Goal: Transaction & Acquisition: Purchase product/service

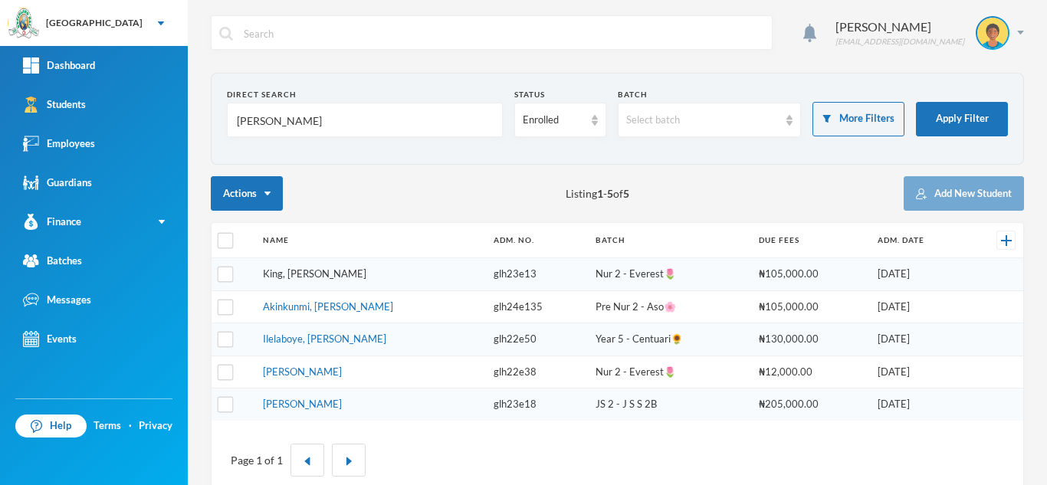
click at [321, 275] on link "King, [PERSON_NAME]" at bounding box center [314, 273] width 103 height 12
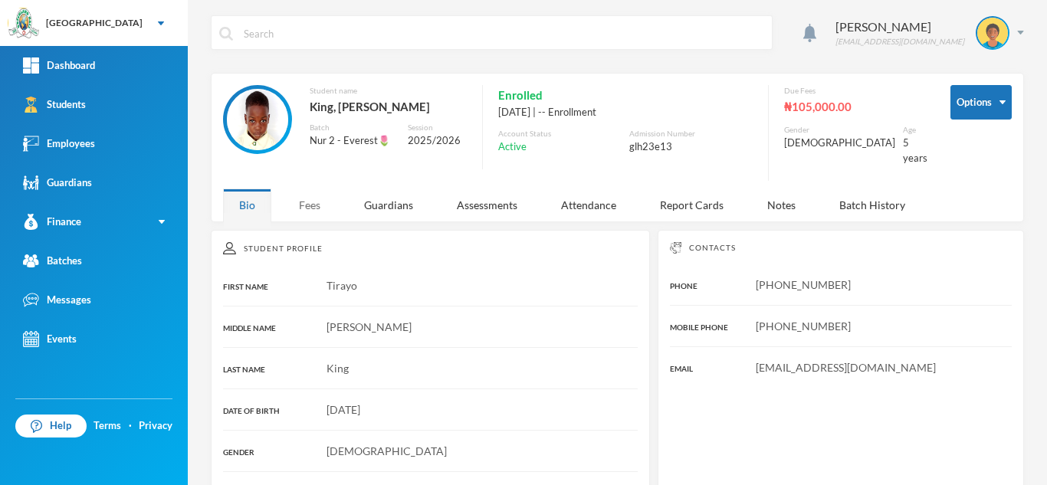
click at [313, 198] on div "Fees" at bounding box center [310, 204] width 54 height 33
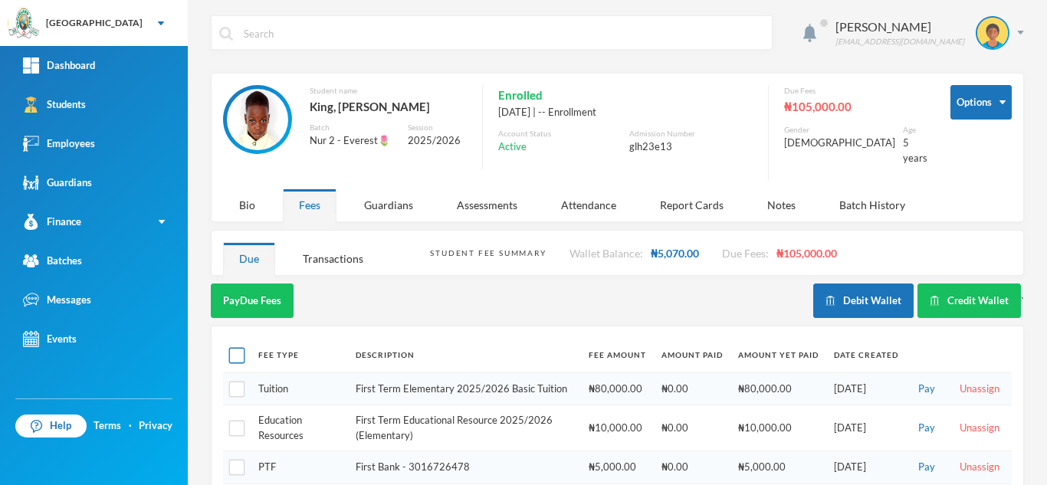
click at [241, 348] on input "checkbox" at bounding box center [237, 356] width 16 height 16
checkbox input "true"
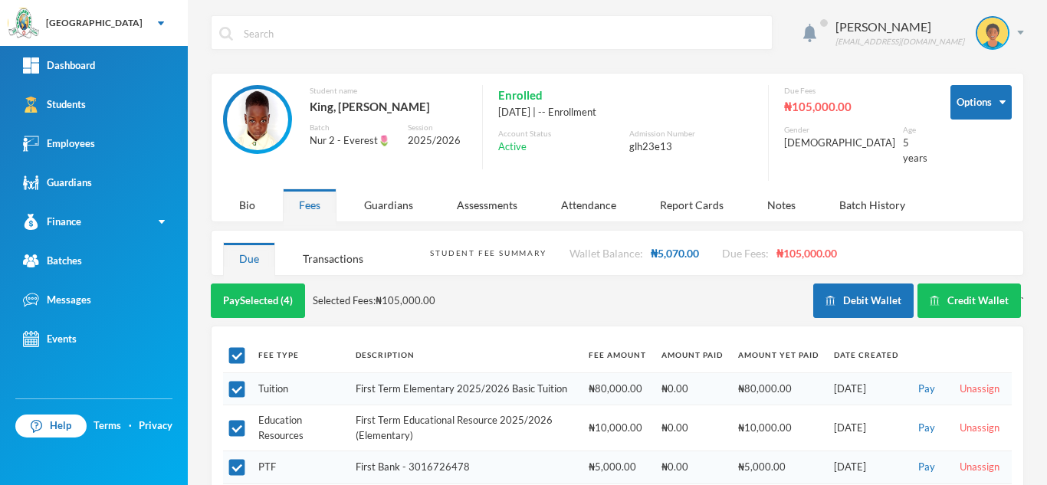
scroll to position [47, 0]
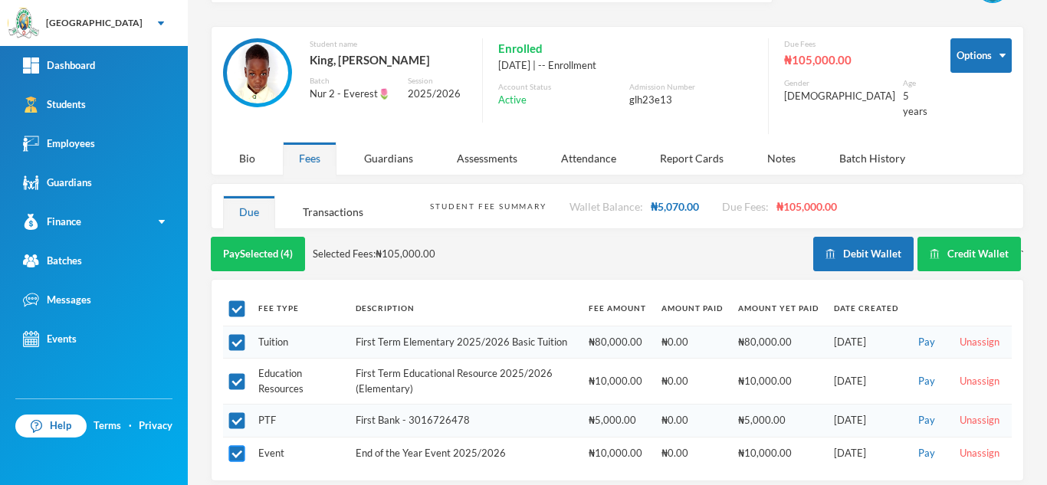
click at [235, 446] on input "checkbox" at bounding box center [237, 454] width 16 height 16
checkbox input "false"
click at [267, 241] on button "Pay Selected (3)" at bounding box center [258, 254] width 94 height 34
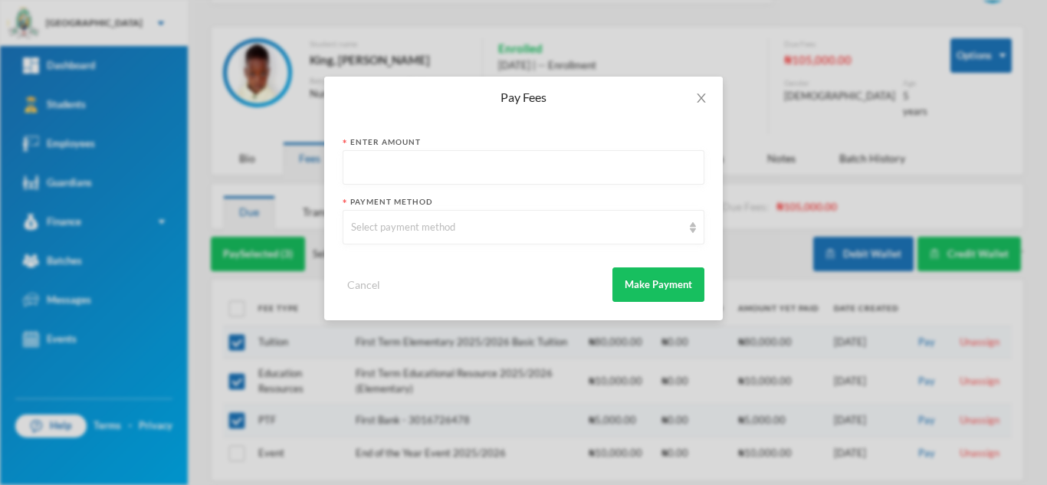
click at [497, 170] on input "text" at bounding box center [523, 168] width 345 height 34
type input "95000"
click at [490, 224] on div "Select payment method" at bounding box center [516, 227] width 331 height 15
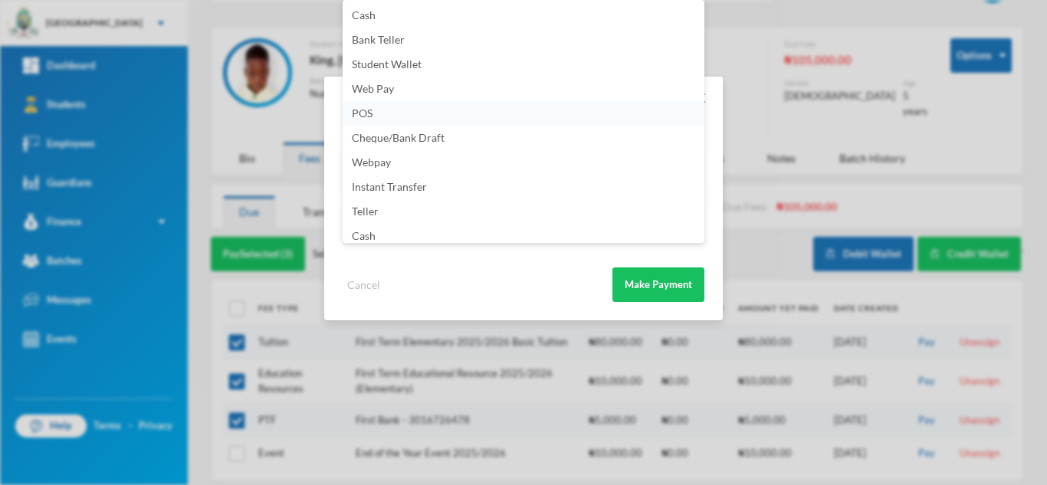
click at [509, 113] on li "POS" at bounding box center [524, 113] width 362 height 25
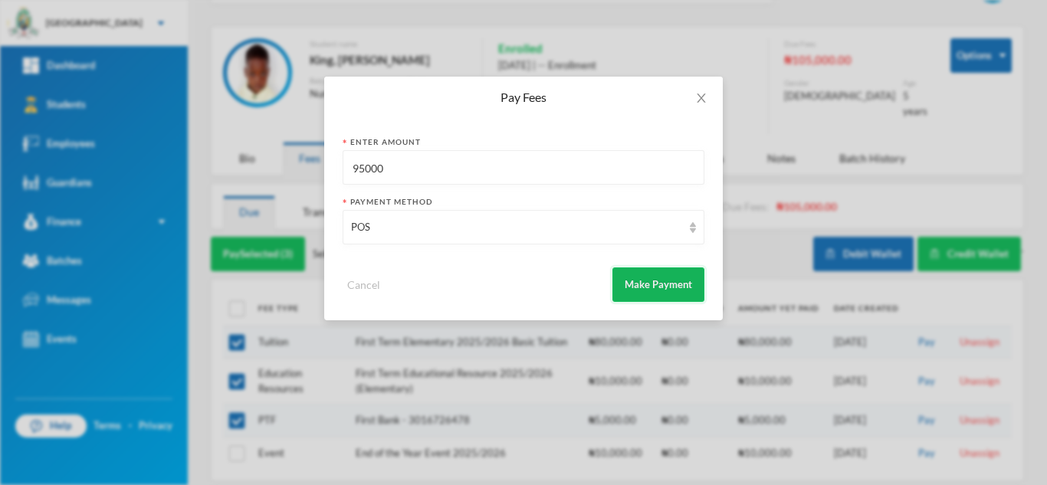
click at [634, 276] on button "Make Payment" at bounding box center [658, 284] width 92 height 34
click at [689, 285] on button "Make Payment" at bounding box center [658, 284] width 92 height 34
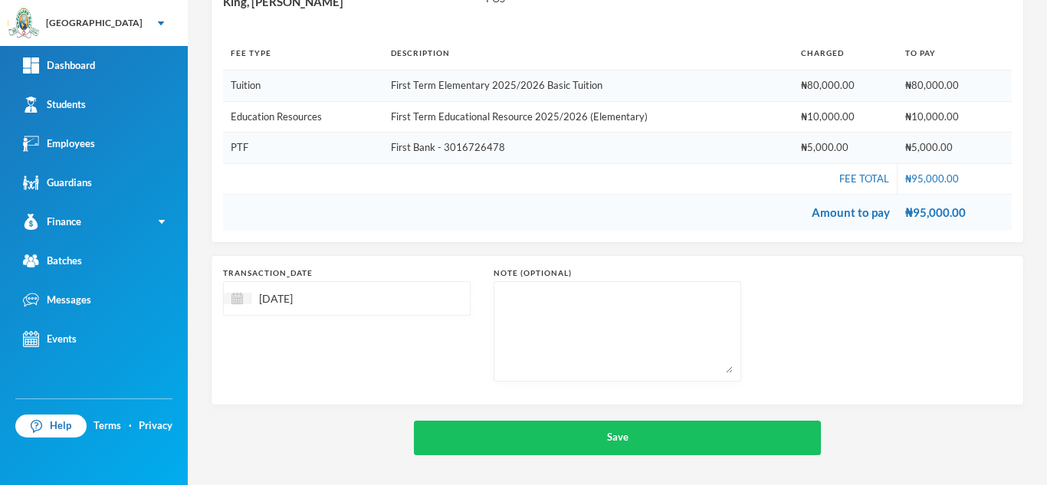
scroll to position [192, 0]
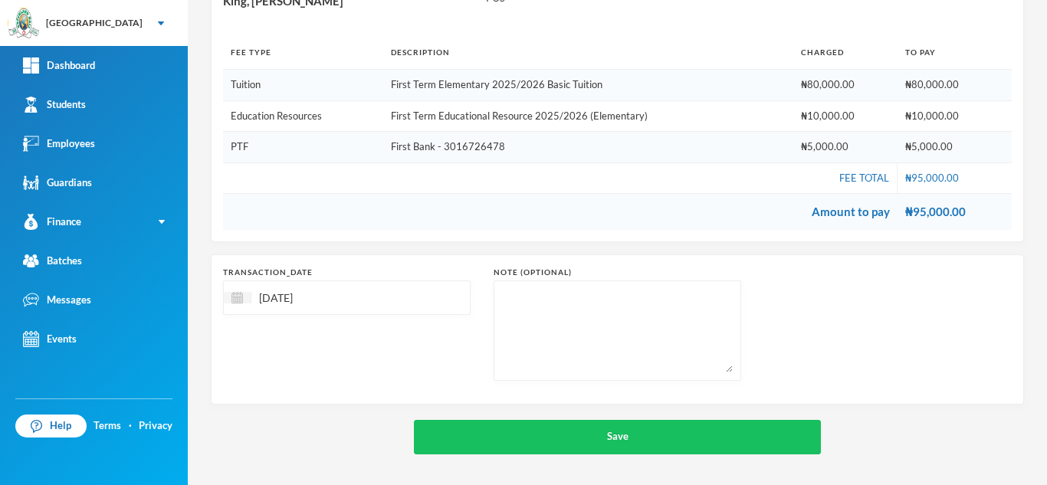
click at [427, 357] on div "transaction_date [DATE]" at bounding box center [346, 324] width 247 height 114
click at [244, 300] on div at bounding box center [238, 297] width 28 height 11
click at [356, 405] on div "[DATE] Su Mo Tu We Th Fr Sa 1 2 3 4 5 6 7 8 9 10 11 12 13 14 15 16 17 18 19 20 …" at bounding box center [318, 414] width 166 height 172
click at [628, 329] on textarea at bounding box center [617, 331] width 231 height 84
